Goal: Task Accomplishment & Management: Complete application form

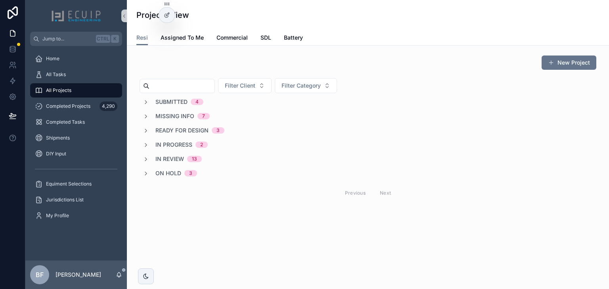
click at [177, 159] on span "In Review" at bounding box center [169, 159] width 29 height 8
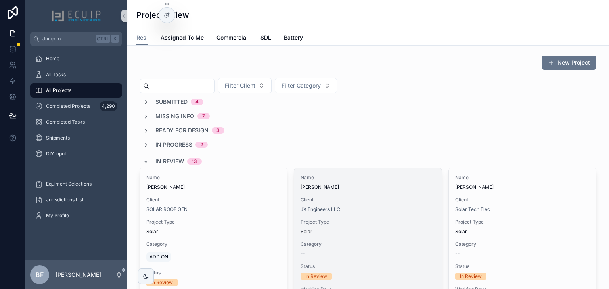
click at [408, 189] on span "[PERSON_NAME]" at bounding box center [367, 187] width 134 height 6
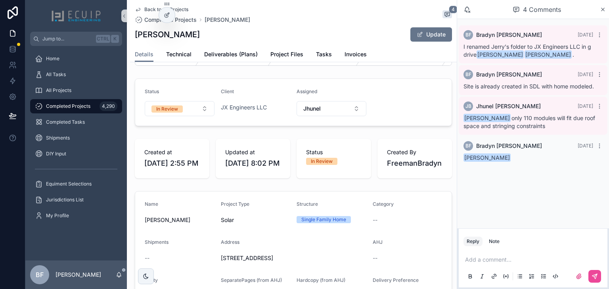
scroll to position [32, 0]
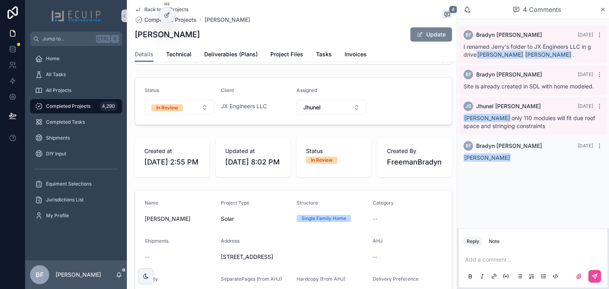
click at [421, 37] on button "Update" at bounding box center [431, 34] width 42 height 14
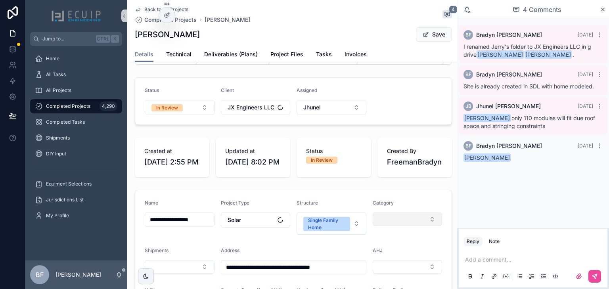
click at [397, 226] on button "Select Button" at bounding box center [408, 218] width 70 height 13
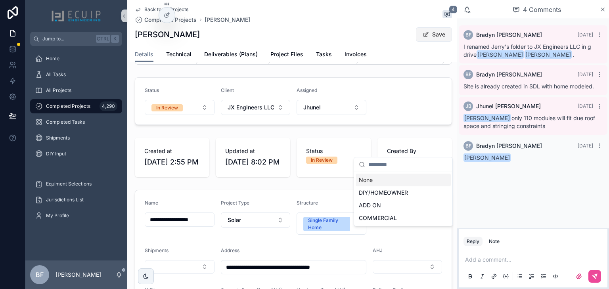
click at [430, 38] on button "Save" at bounding box center [434, 34] width 36 height 14
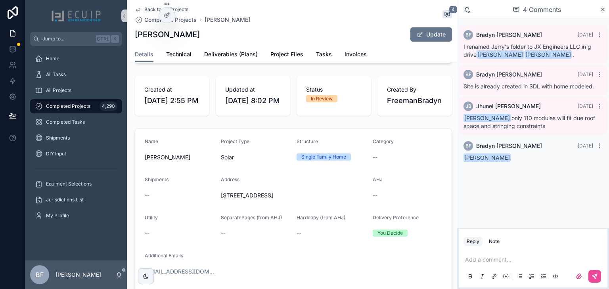
scroll to position [95, 0]
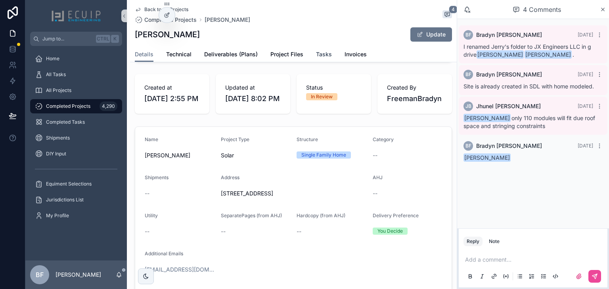
click at [317, 54] on span "Tasks" at bounding box center [324, 54] width 16 height 8
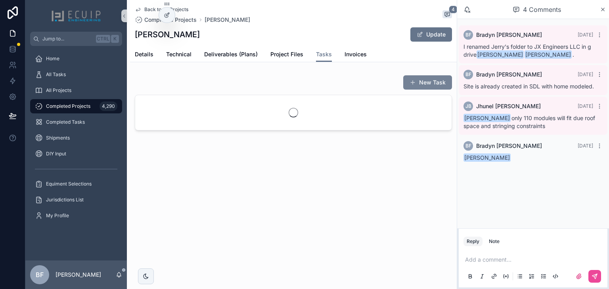
click at [429, 88] on button "New Task" at bounding box center [427, 82] width 49 height 14
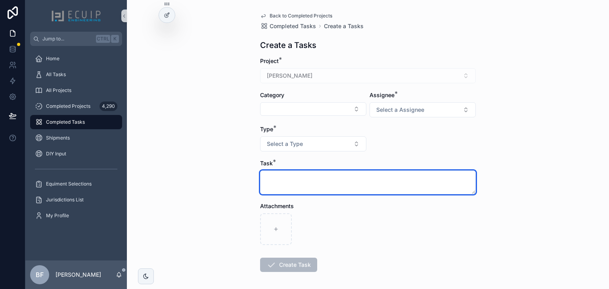
click at [443, 188] on textarea "scrollable content" at bounding box center [368, 182] width 216 height 24
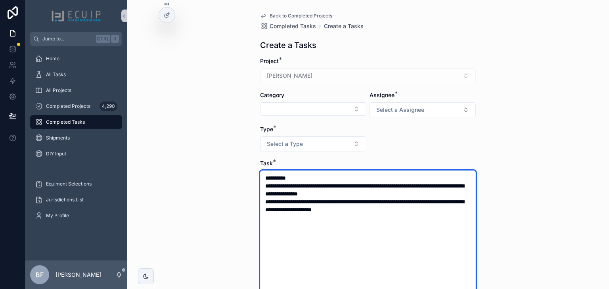
click at [384, 240] on textarea "**********" at bounding box center [368, 233] width 216 height 126
paste textarea "**********"
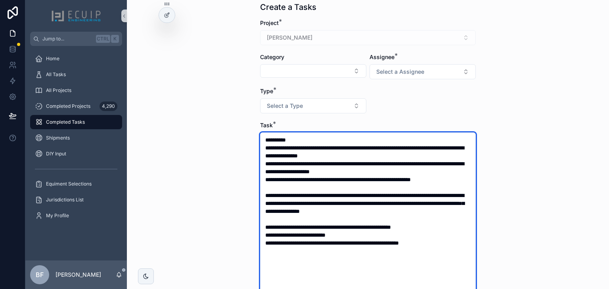
scroll to position [95, 0]
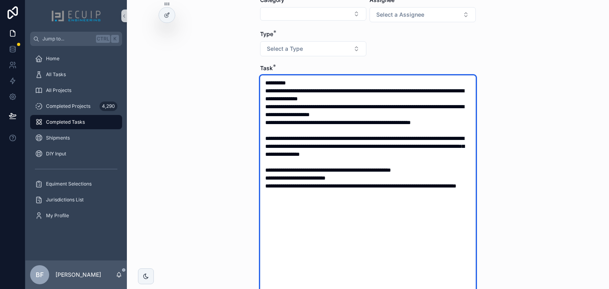
drag, startPoint x: 402, startPoint y: 185, endPoint x: 396, endPoint y: 191, distance: 8.1
click at [403, 186] on textarea "**********" at bounding box center [368, 197] width 216 height 245
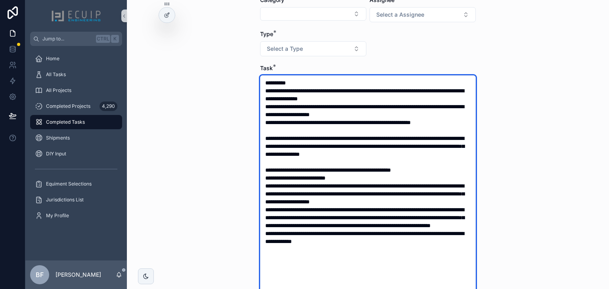
click at [452, 214] on textarea "scrollable content" at bounding box center [368, 197] width 216 height 245
click at [453, 216] on textarea "scrollable content" at bounding box center [368, 197] width 216 height 245
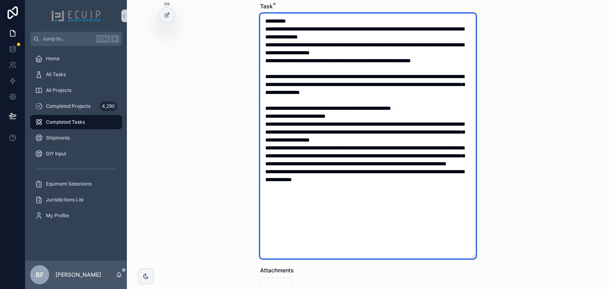
scroll to position [159, 0]
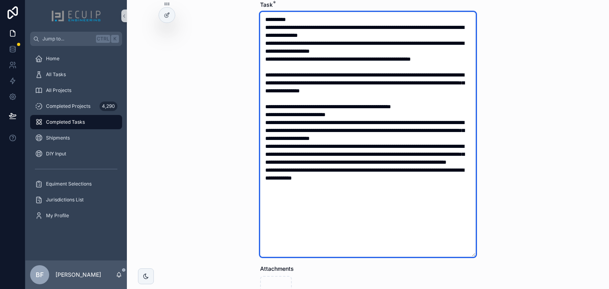
click at [382, 185] on textarea "scrollable content" at bounding box center [368, 134] width 216 height 245
click at [448, 57] on textarea "scrollable content" at bounding box center [368, 134] width 216 height 245
click at [396, 197] on textarea "scrollable content" at bounding box center [368, 134] width 216 height 245
click at [390, 186] on textarea "scrollable content" at bounding box center [368, 134] width 216 height 245
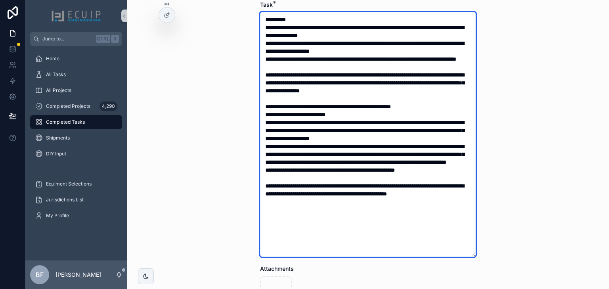
drag, startPoint x: 327, startPoint y: 215, endPoint x: 439, endPoint y: 207, distance: 112.5
click at [439, 207] on textarea "scrollable content" at bounding box center [368, 134] width 216 height 245
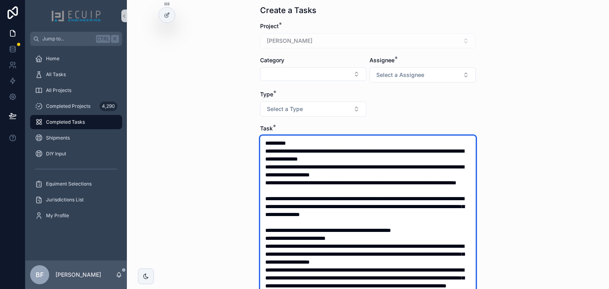
scroll to position [0, 0]
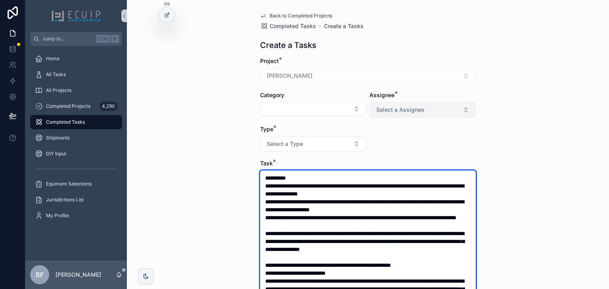
type textarea "**********"
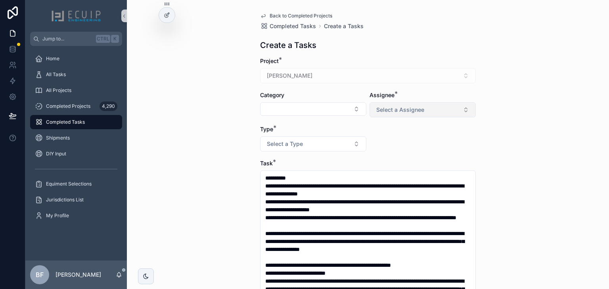
click at [376, 108] on span "Select a Assignee" at bounding box center [400, 110] width 48 height 8
click at [379, 151] on div "Client" at bounding box center [383, 152] width 13 height 7
click at [330, 151] on button "Select a Type" at bounding box center [313, 143] width 106 height 15
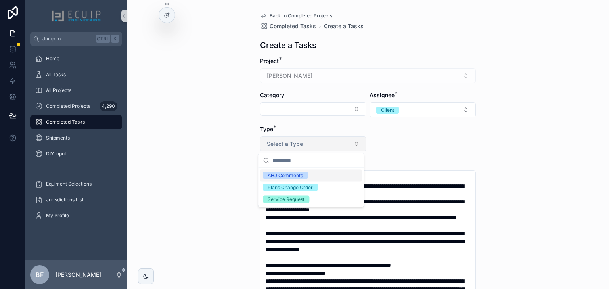
click at [328, 146] on button "Select a Type" at bounding box center [313, 143] width 106 height 15
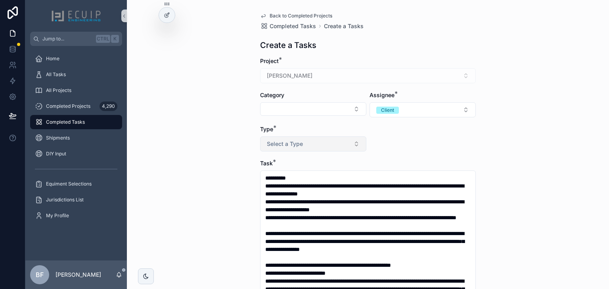
click at [328, 146] on button "Select a Type" at bounding box center [313, 143] width 106 height 15
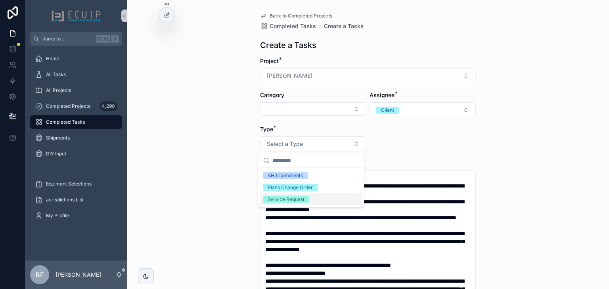
click at [294, 200] on div "Service Request" at bounding box center [286, 199] width 37 height 7
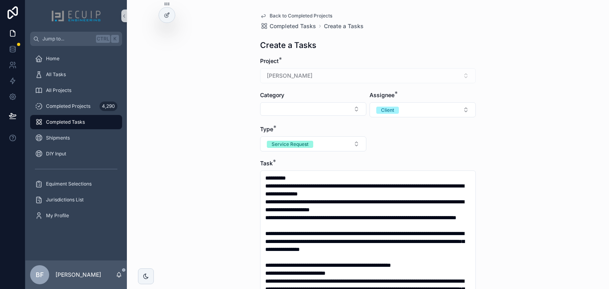
drag, startPoint x: 194, startPoint y: 160, endPoint x: 205, endPoint y: 161, distance: 11.2
click at [194, 159] on div "Back to Completed Projects Completed Tasks Create a Tasks Create a Tasks Projec…" at bounding box center [368, 144] width 482 height 289
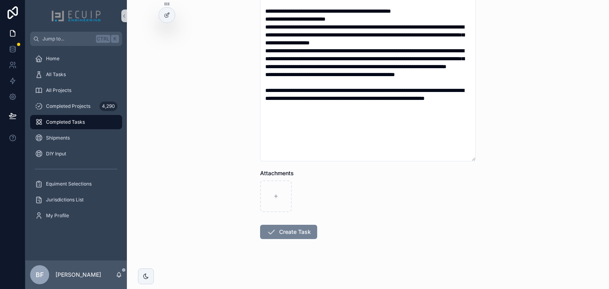
scroll to position [254, 0]
click at [287, 229] on button "Create Task" at bounding box center [288, 231] width 57 height 14
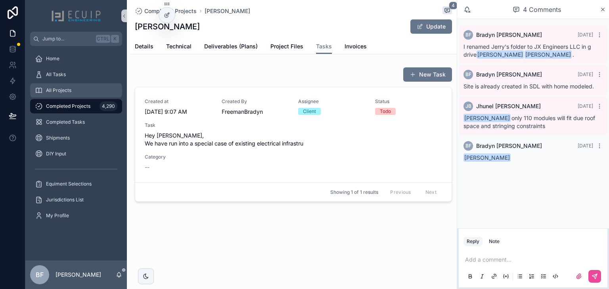
click at [76, 87] on div "All Projects" at bounding box center [76, 90] width 82 height 13
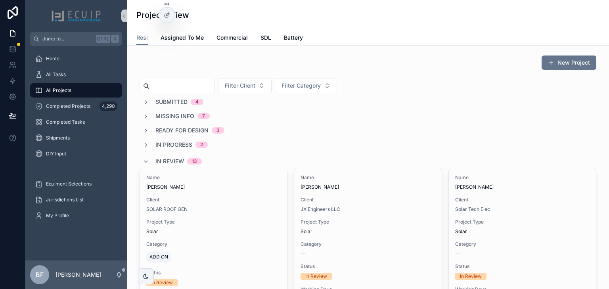
click at [306, 128] on div "Ready for Design 3" at bounding box center [368, 130] width 457 height 8
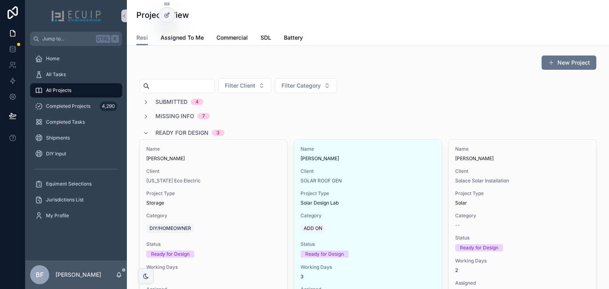
click at [305, 128] on div "Ready for Design 3" at bounding box center [368, 132] width 457 height 13
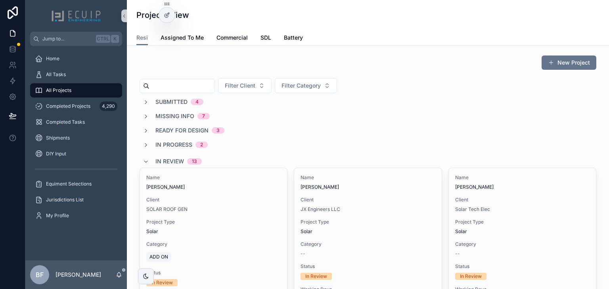
click at [305, 128] on div "Ready for Design 3" at bounding box center [368, 130] width 457 height 8
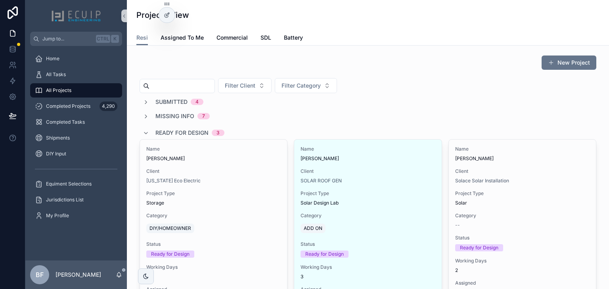
click at [207, 134] on span "Ready for Design" at bounding box center [181, 133] width 53 height 8
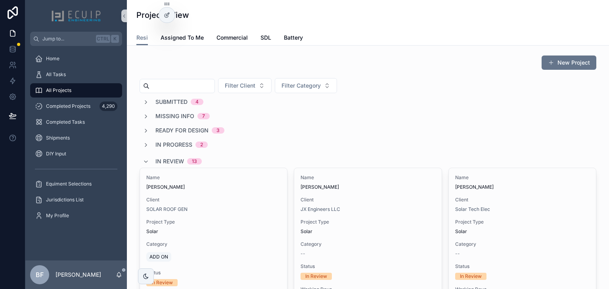
click at [182, 159] on div "In Review 13" at bounding box center [178, 161] width 46 height 13
